Goal: Task Accomplishment & Management: Manage account settings

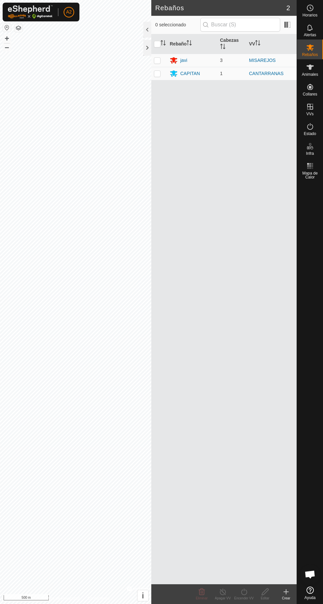
click at [208, 60] on div "javi" at bounding box center [192, 60] width 45 height 8
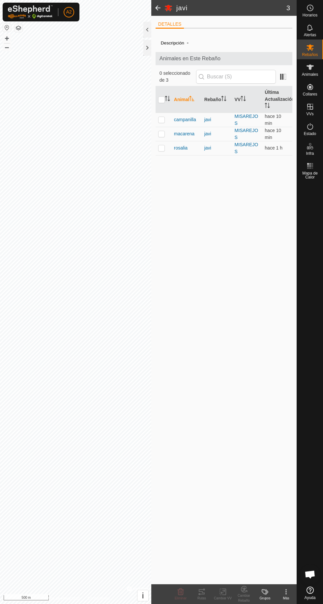
click at [163, 122] on p-checkbox at bounding box center [161, 119] width 7 height 5
checkbox input "true"
click at [204, 592] on icon at bounding box center [202, 592] width 8 height 8
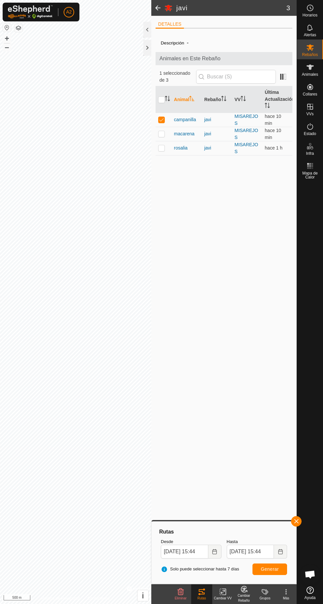
click at [317, 28] on div "Alertas" at bounding box center [310, 30] width 26 height 20
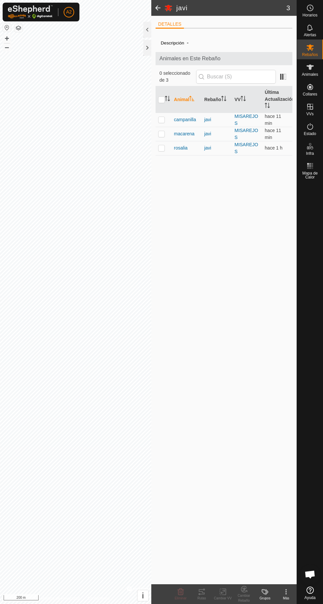
click at [218, 123] on div "javi" at bounding box center [216, 119] width 25 height 7
click at [179, 123] on span "campanilla" at bounding box center [185, 119] width 22 height 7
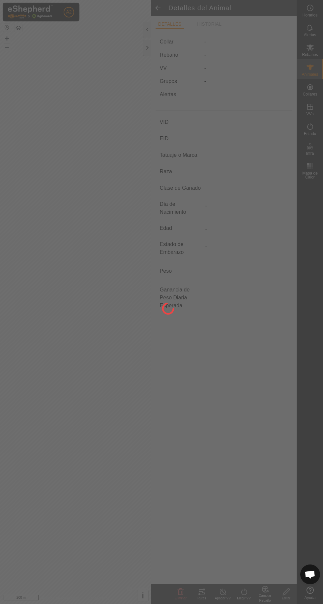
type input "campanilla"
type input "-"
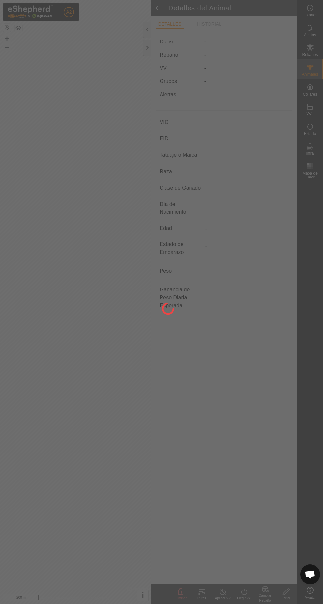
type input "0 kg"
type input "-"
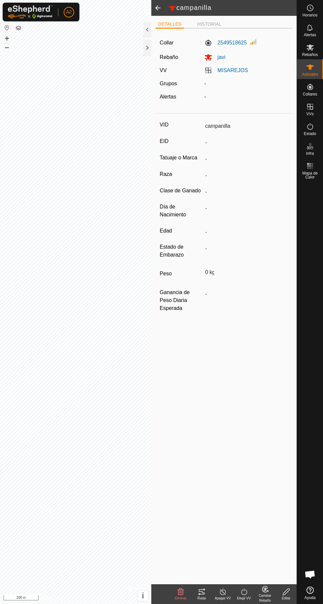
click at [202, 592] on icon at bounding box center [202, 592] width 6 height 5
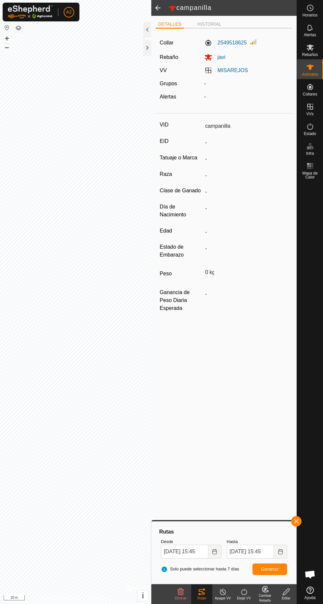
click at [144, 51] on div at bounding box center [147, 48] width 8 height 16
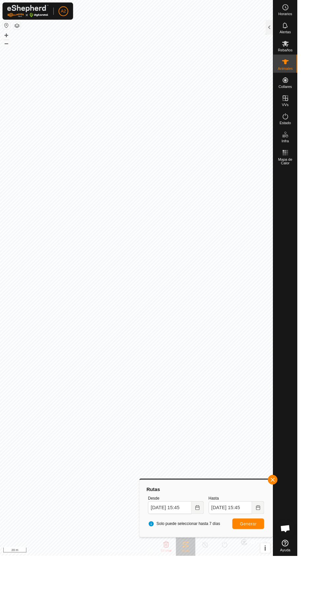
click at [310, 71] on icon at bounding box center [310, 67] width 8 height 8
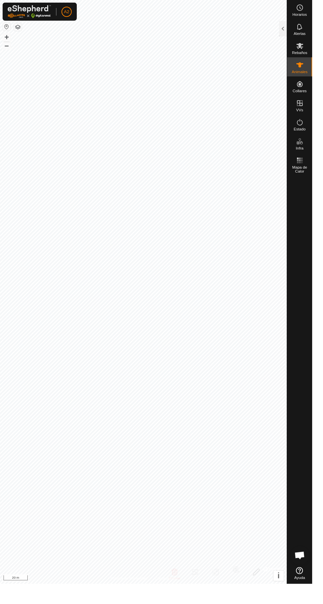
click at [291, 32] on div at bounding box center [293, 30] width 8 height 16
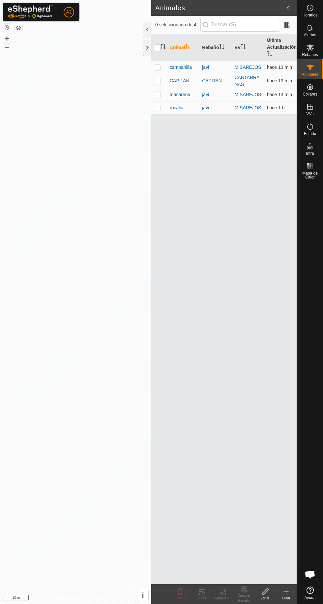
click at [205, 94] on div "javi" at bounding box center [215, 94] width 27 height 7
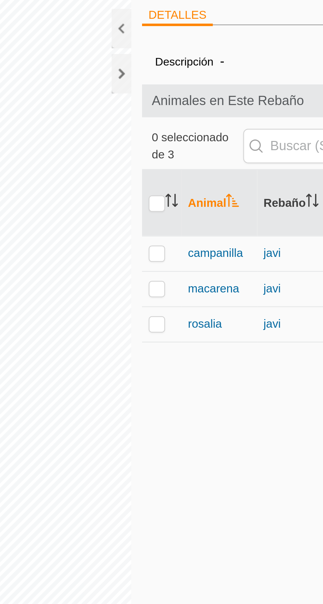
click at [163, 136] on p-checkbox at bounding box center [161, 133] width 7 height 5
checkbox input "true"
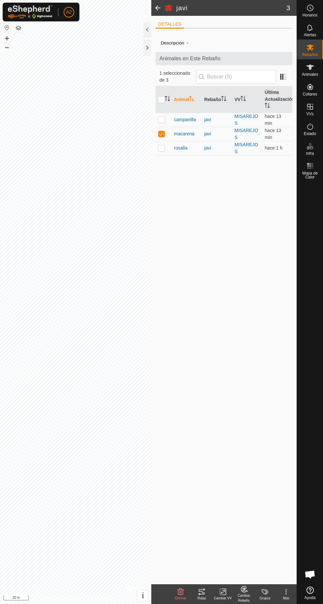
click at [201, 598] on div "Rutas" at bounding box center [201, 598] width 21 height 5
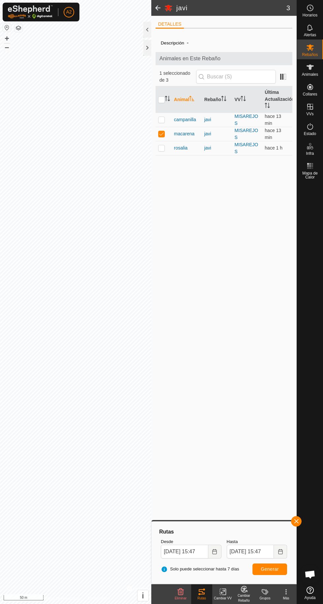
click at [147, 51] on div at bounding box center [147, 48] width 8 height 16
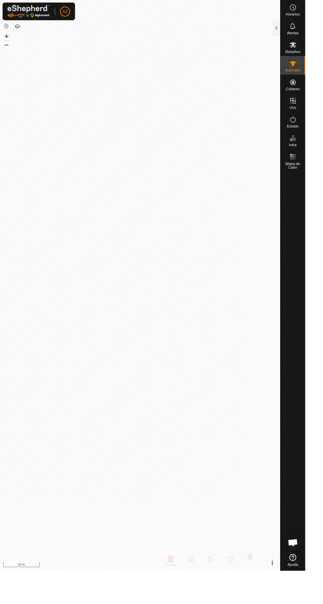
type input "campanilla"
type input "-"
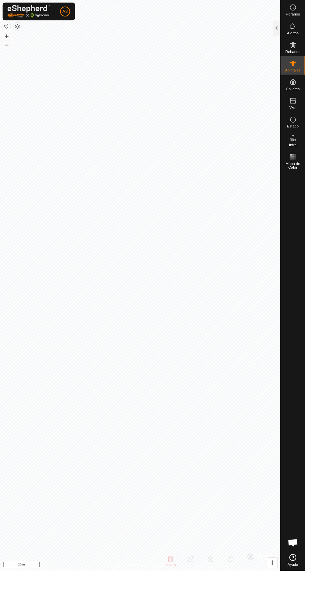
type input "0 kg"
type input "-"
